Goal: Transaction & Acquisition: Obtain resource

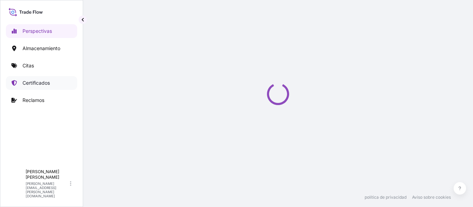
select select "2025"
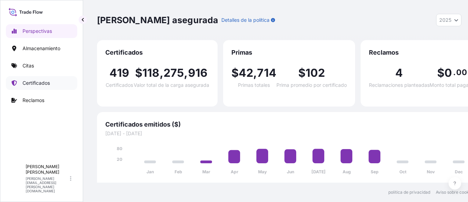
click at [43, 78] on link "Certificados" at bounding box center [41, 83] width 71 height 14
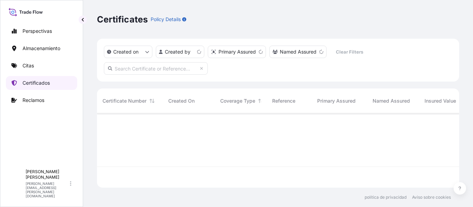
scroll to position [73, 357]
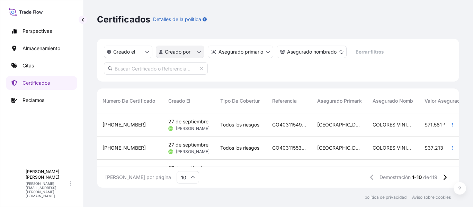
click at [198, 51] on html "Perspectivas Almacenamiento Citas Certificados Reclamos A Andrés Asencio andres…" at bounding box center [236, 103] width 473 height 207
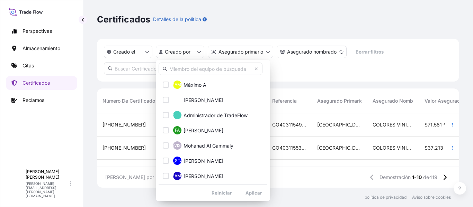
click at [200, 69] on input "text" at bounding box center [211, 69] width 104 height 12
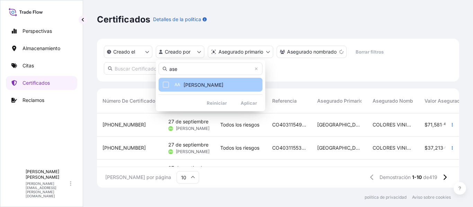
type input "ase"
click at [199, 80] on button "AA Andres Asencio" at bounding box center [211, 85] width 104 height 14
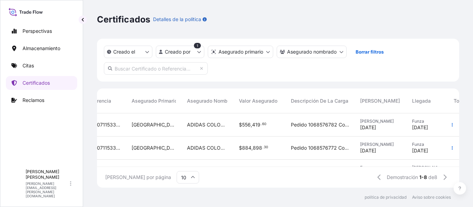
scroll to position [0, 186]
click at [452, 147] on icon "button" at bounding box center [452, 147] width 1 height 3
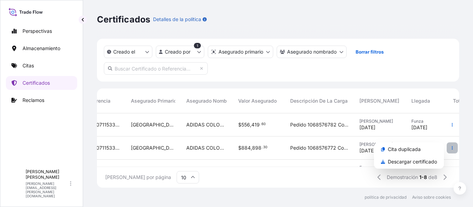
click at [452, 147] on icon "button" at bounding box center [452, 147] width 1 height 3
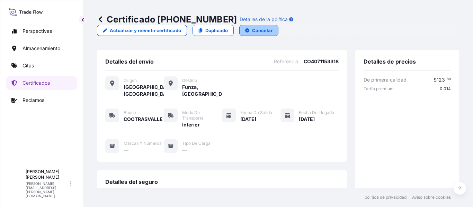
click at [272, 28] on font "Cancelar" at bounding box center [262, 31] width 20 height 6
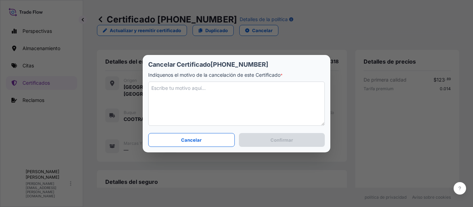
click at [195, 89] on textarea at bounding box center [236, 104] width 177 height 44
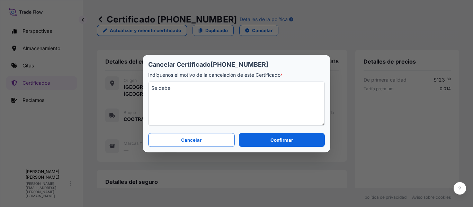
paste textarea "reasignar a otro aliado de transporte por condiciones de seguridad y poliza"
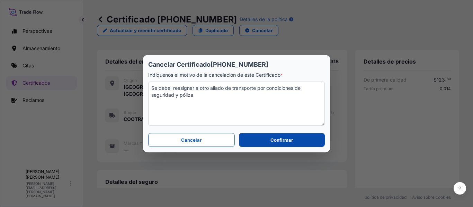
type textarea "Se debe reasignar a otro aliado de transporte por condiciones de seguridad y pó…"
click at [262, 137] on button "Confirmar" at bounding box center [282, 140] width 86 height 14
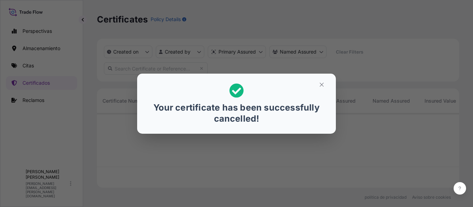
scroll to position [73, 357]
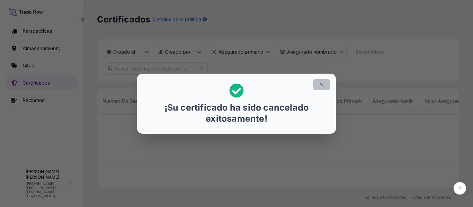
click at [323, 83] on icon "button" at bounding box center [322, 85] width 4 height 4
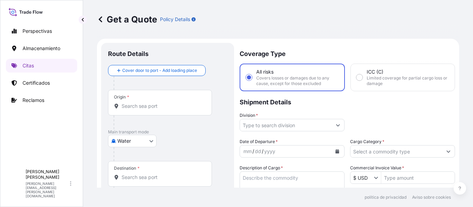
scroll to position [11, 0]
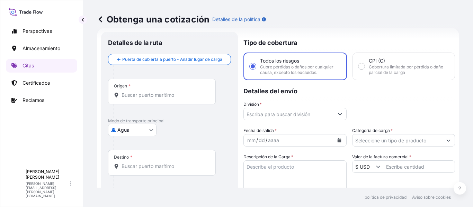
click at [144, 129] on body "Perspectivas Almacenamiento Citas Certificados Reclamos A Andrés Asencio [EMAIL…" at bounding box center [236, 103] width 473 height 207
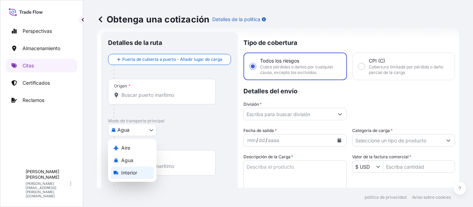
click at [131, 173] on font "Interior" at bounding box center [129, 173] width 16 height 6
select select "Inland"
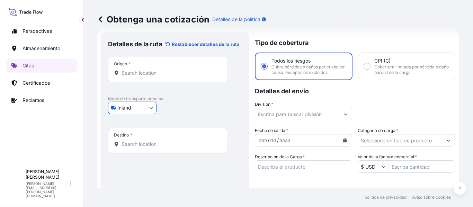
click at [162, 74] on input "Origen *" at bounding box center [170, 73] width 97 height 7
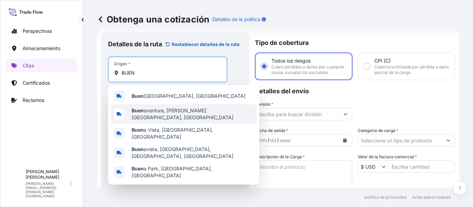
click at [165, 113] on span "Buen aventura, [PERSON_NAME][GEOGRAPHIC_DATA], [GEOGRAPHIC_DATA]" at bounding box center [193, 114] width 122 height 14
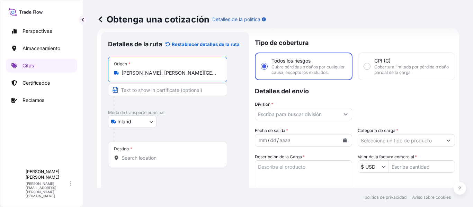
scroll to position [66, 0]
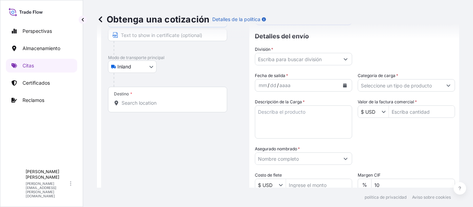
type input "[PERSON_NAME], [PERSON_NAME][GEOGRAPHIC_DATA], [GEOGRAPHIC_DATA]"
click at [177, 101] on input "Destino *" at bounding box center [170, 103] width 97 height 7
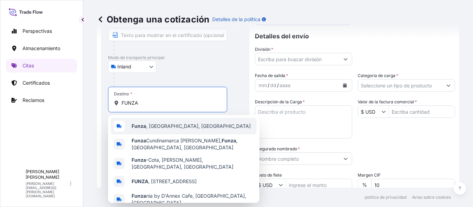
click at [165, 125] on span "Funza , [GEOGRAPHIC_DATA], [GEOGRAPHIC_DATA]" at bounding box center [191, 126] width 119 height 7
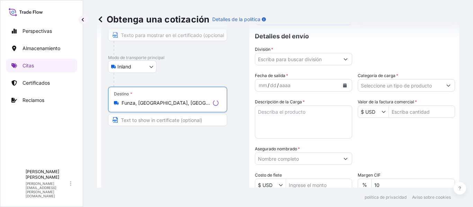
type input "Funza, [GEOGRAPHIC_DATA], [GEOGRAPHIC_DATA]"
click at [150, 119] on input "Text to appear on certificate" at bounding box center [167, 120] width 119 height 12
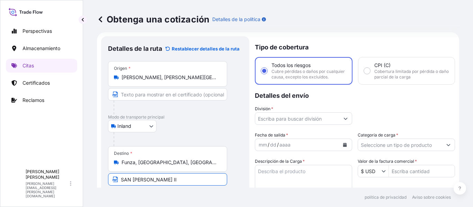
scroll to position [5, 0]
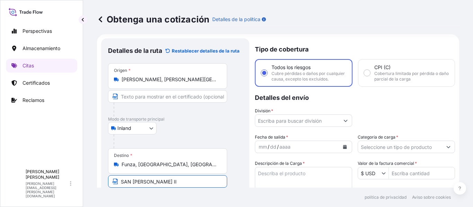
type input "SAN [PERSON_NAME] II"
click at [333, 126] on input "División *" at bounding box center [297, 121] width 84 height 12
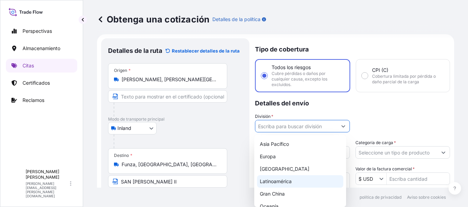
click at [289, 186] on div "Latinoamérica" at bounding box center [300, 182] width 87 height 12
type input "LATAM"
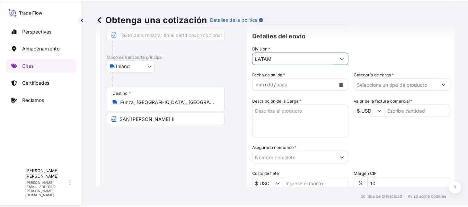
scroll to position [73, 0]
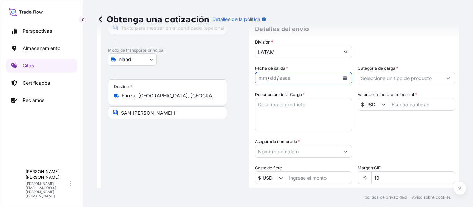
click at [343, 80] on icon "Calendario" at bounding box center [345, 78] width 4 height 4
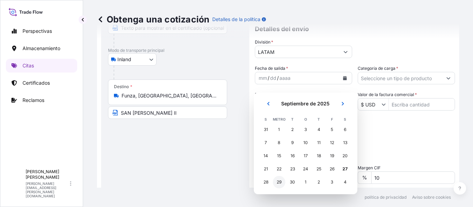
click at [279, 182] on font "29" at bounding box center [279, 182] width 5 height 5
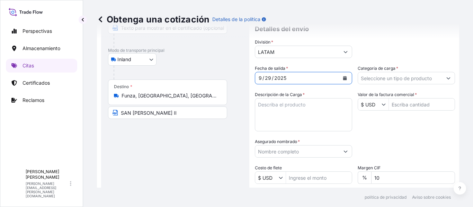
click at [393, 84] on input "Categoría de carga *" at bounding box center [400, 78] width 84 height 12
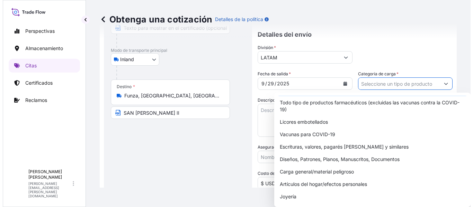
scroll to position [12, 0]
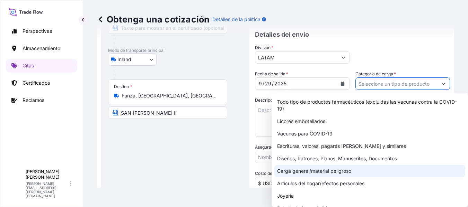
click at [344, 170] on font "Carga general/material peligroso" at bounding box center [314, 171] width 74 height 6
type input "General Cargo/Hazardous Material"
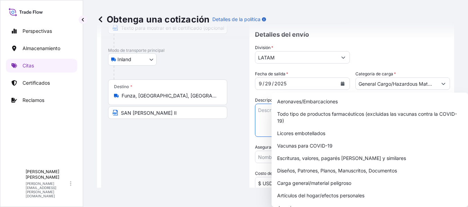
click at [267, 113] on textarea "Descripción de la Carga *" at bounding box center [302, 120] width 95 height 33
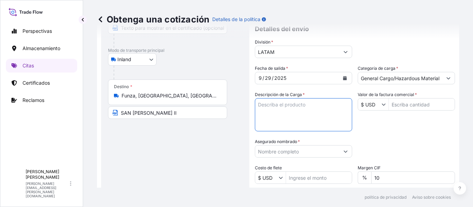
paste textarea "Pedido: 1068576772 Contenedor: WHSU6127370 valor declarado: $3.097.978.342 Tran…"
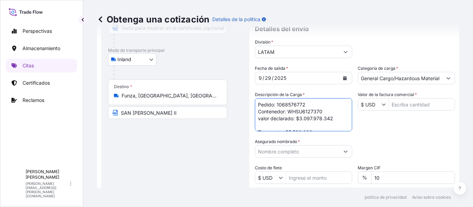
scroll to position [32, 0]
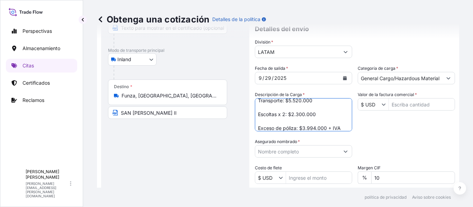
click at [299, 128] on textarea "Pedido: 1068576772 Contenedor: WHSU6127370 valor declarado: $3.097.978.342 Tran…" at bounding box center [303, 114] width 97 height 33
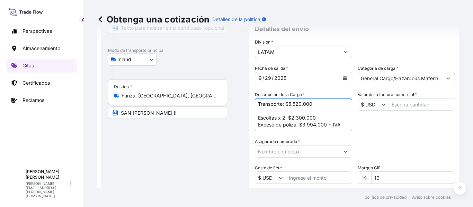
scroll to position [28, 0]
click at [283, 117] on textarea "Pedido: 1068576772 Contenedor: WHSU6127370 valor declarado: $3.097.978.342 Tran…" at bounding box center [303, 114] width 97 height 33
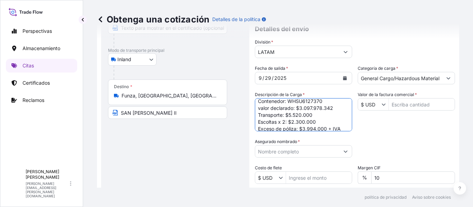
scroll to position [15, 0]
type textarea "Pedido: 1068576772 Contenedor: WHSU6127370 valor declarado: $3.097.978.342 Tran…"
click at [312, 156] on input "Asegurado nombrado *" at bounding box center [297, 151] width 84 height 12
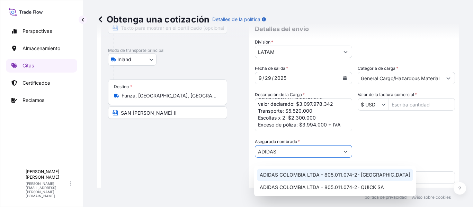
click at [337, 176] on font "ADIDAS COLOMBIA LTDA - 805.011.074-2- [GEOGRAPHIC_DATA]" at bounding box center [335, 175] width 151 height 6
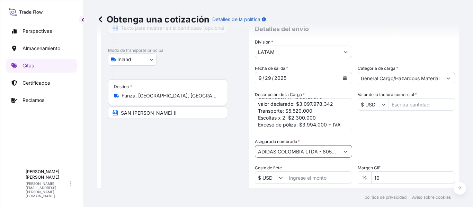
click at [327, 157] on input "ADIDAS COLOMBIA LTDA - 805.011.074-2- [GEOGRAPHIC_DATA]" at bounding box center [297, 151] width 84 height 12
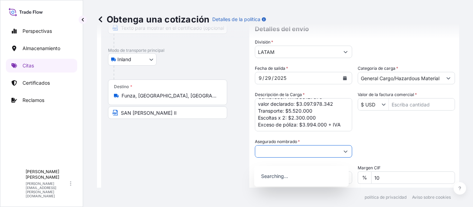
scroll to position [0, 106]
click at [344, 153] on icon "Mostrar sugerencias" at bounding box center [346, 152] width 4 height 2
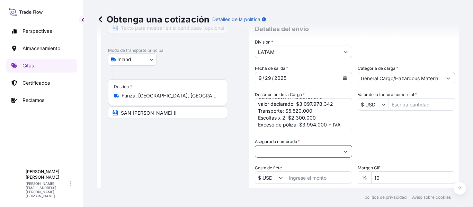
type input "ADIDAS COLOMBIA LTDA - 805.011.074-2- SURAMERICANA DE TRANSPORTES"
click at [417, 141] on div "Fecha de salida * [DATE] Categoría de carga * General Cargo/Hazardous Material …" at bounding box center [355, 151] width 200 height 172
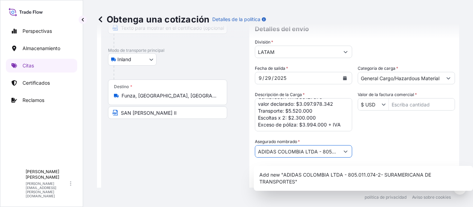
click at [320, 155] on input "ADIDAS COLOMBIA LTDA - 805.011.074-2- SURAMERICANA DE TRANSPORTES" at bounding box center [297, 151] width 84 height 12
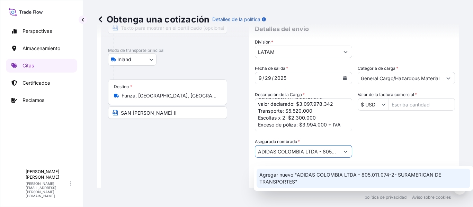
click at [361, 176] on font "Agregar nuevo "ADIDAS COLOMBIA LTDA - 805.011.074-2- SURAMERICAN DE TRANSPORTES"" at bounding box center [350, 178] width 182 height 13
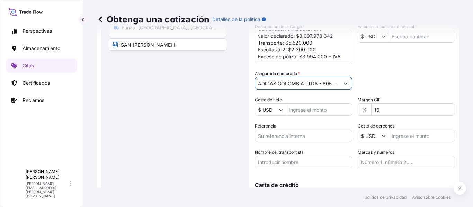
scroll to position [151, 0]
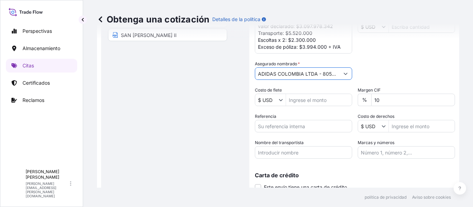
click at [293, 158] on input "Nombre del transportista" at bounding box center [303, 152] width 97 height 12
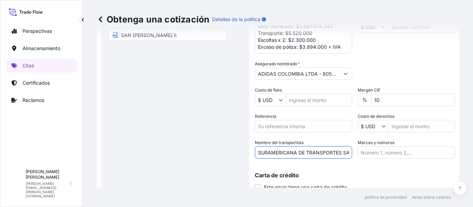
scroll to position [0, 2]
type input "SURAMERICANA DE TRANSPORTES SA"
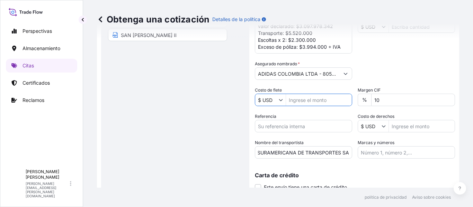
click at [326, 106] on input "Costo de flete" at bounding box center [319, 100] width 66 height 12
type input "10,000"
click at [281, 133] on input "Referencia" at bounding box center [303, 126] width 97 height 12
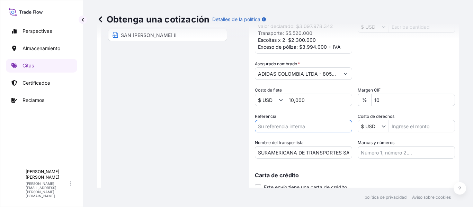
paste input "CO4071153318"
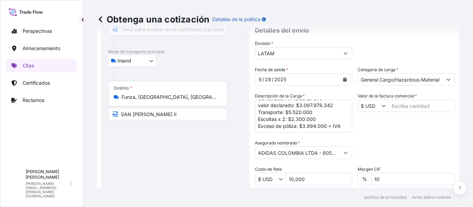
scroll to position [71, 0]
type input "CO4071153318"
click at [415, 109] on input "Valor de la factura comercial *" at bounding box center [422, 106] width 66 height 12
type input "794,453"
click at [427, 151] on div "Categoría de embalaje Escriba para buscar un modo contenedor [PERSON_NAME] prim…" at bounding box center [406, 150] width 97 height 19
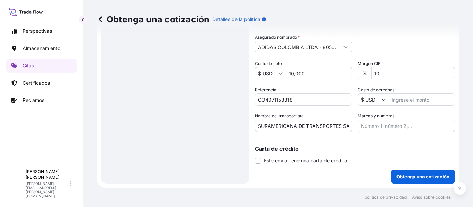
scroll to position [183, 0]
click at [406, 174] on font "Obtenga una cotización" at bounding box center [422, 177] width 53 height 6
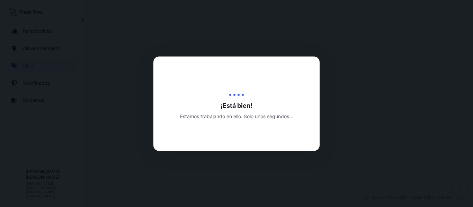
select select "Inland"
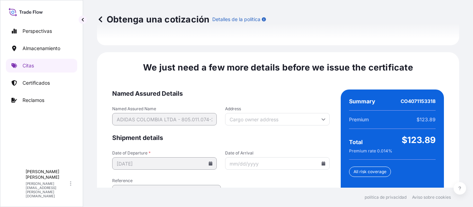
scroll to position [1096, 0]
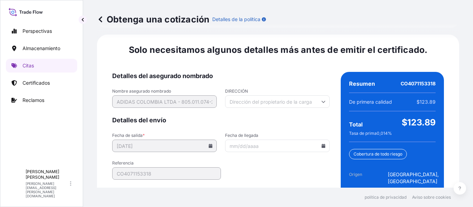
click at [322, 144] on icon at bounding box center [324, 146] width 4 height 4
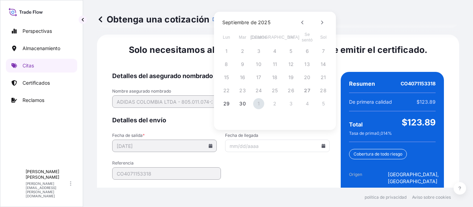
click at [260, 105] on button "1" at bounding box center [258, 103] width 11 height 11
type input "[DATE]"
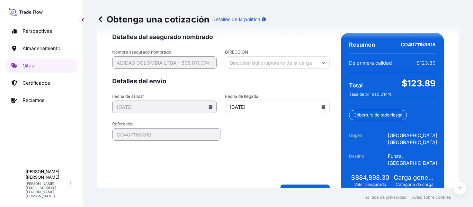
scroll to position [1139, 0]
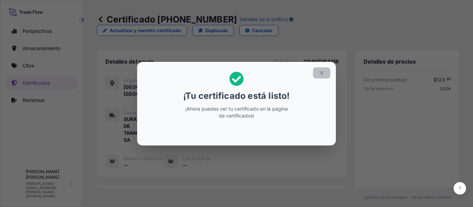
click at [321, 74] on icon "button" at bounding box center [321, 73] width 6 height 6
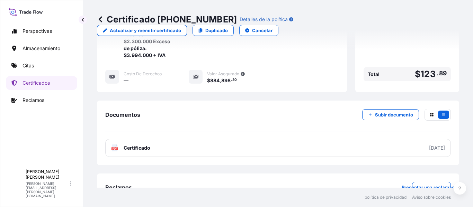
scroll to position [312, 0]
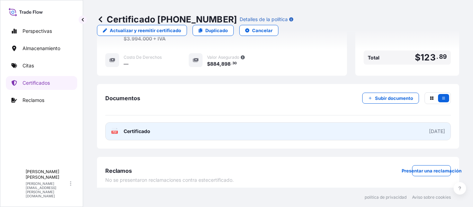
click at [358, 130] on link "PDF Certificado [DATE]" at bounding box center [277, 132] width 345 height 18
